Goal: Transaction & Acquisition: Download file/media

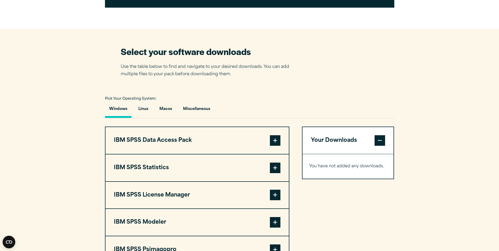
scroll to position [297, 0]
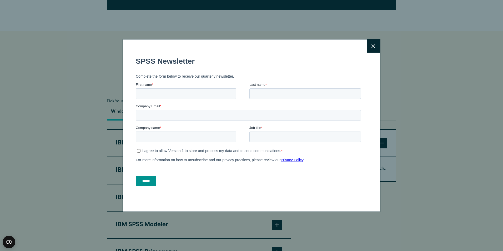
click at [368, 48] on button "Close" at bounding box center [373, 45] width 13 height 13
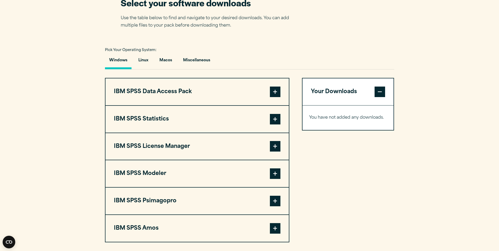
scroll to position [349, 0]
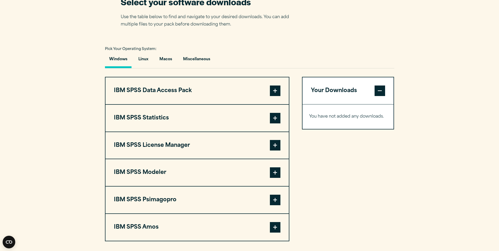
click at [166, 118] on button "IBM SPSS Statistics" at bounding box center [197, 118] width 183 height 27
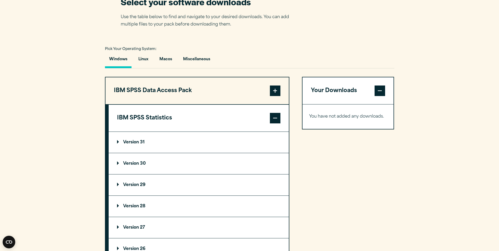
click at [155, 162] on summary "Version 30" at bounding box center [199, 163] width 180 height 21
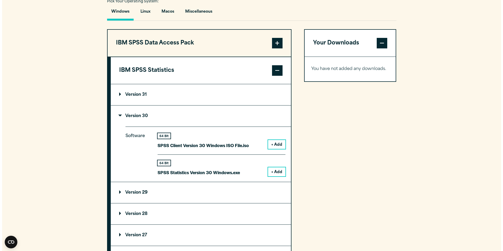
scroll to position [397, 0]
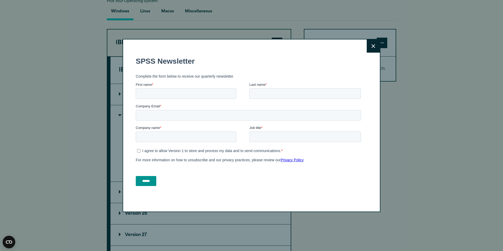
click at [372, 47] on icon at bounding box center [374, 46] width 4 height 4
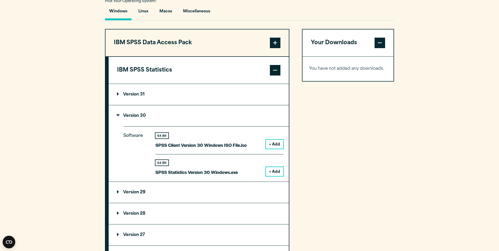
click at [276, 171] on button "+ Add" at bounding box center [274, 171] width 17 height 9
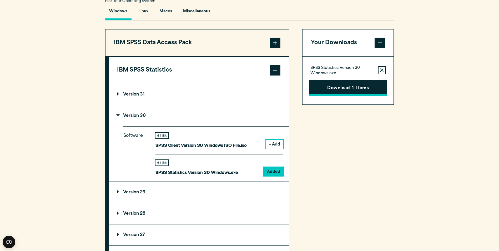
click at [329, 87] on button "Download 1 Items" at bounding box center [348, 88] width 78 height 16
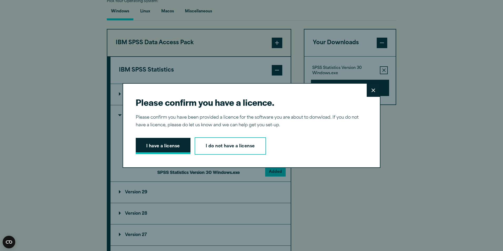
click at [161, 147] on button "I have a license" at bounding box center [163, 146] width 55 height 16
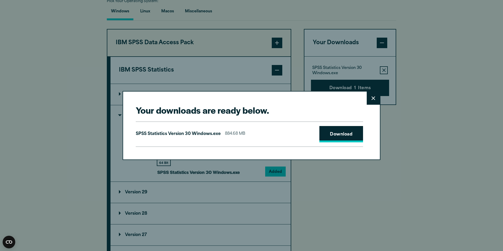
click at [327, 138] on link "Download" at bounding box center [341, 134] width 44 height 16
click at [341, 132] on link "Download" at bounding box center [341, 134] width 44 height 16
